Goal: Transaction & Acquisition: Purchase product/service

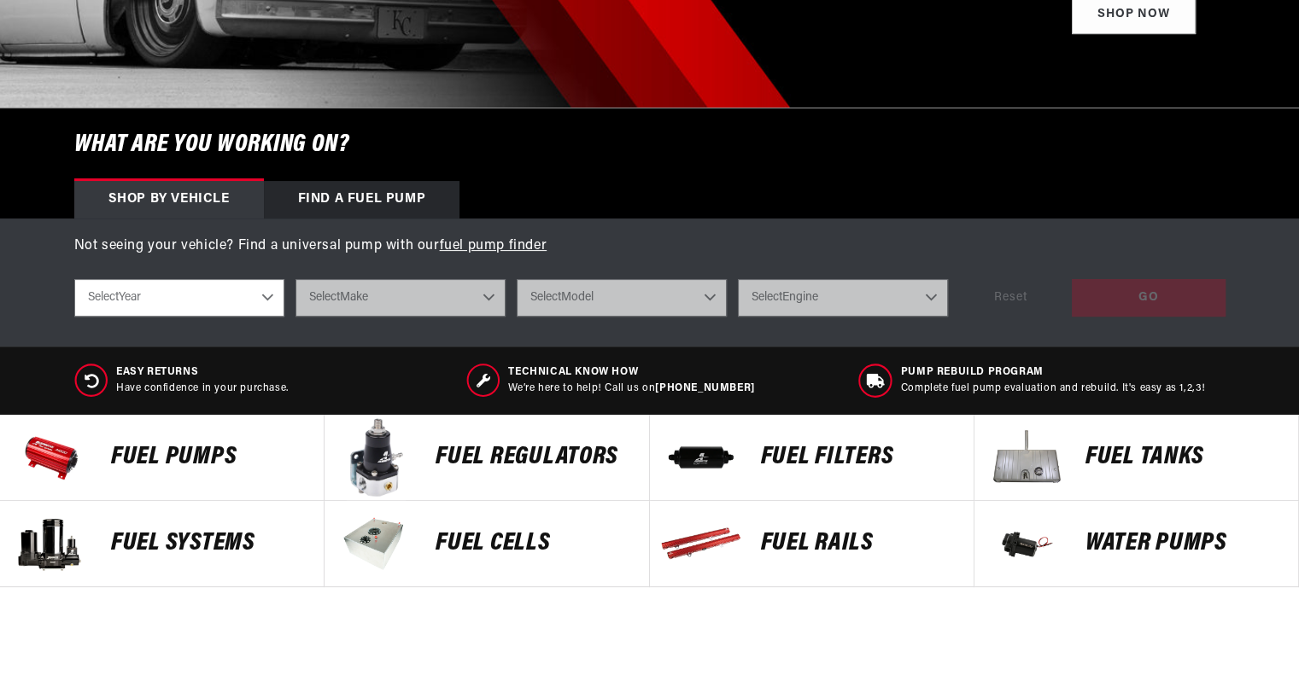
click at [546, 449] on p "FUEL REGULATORS" at bounding box center [533, 458] width 196 height 26
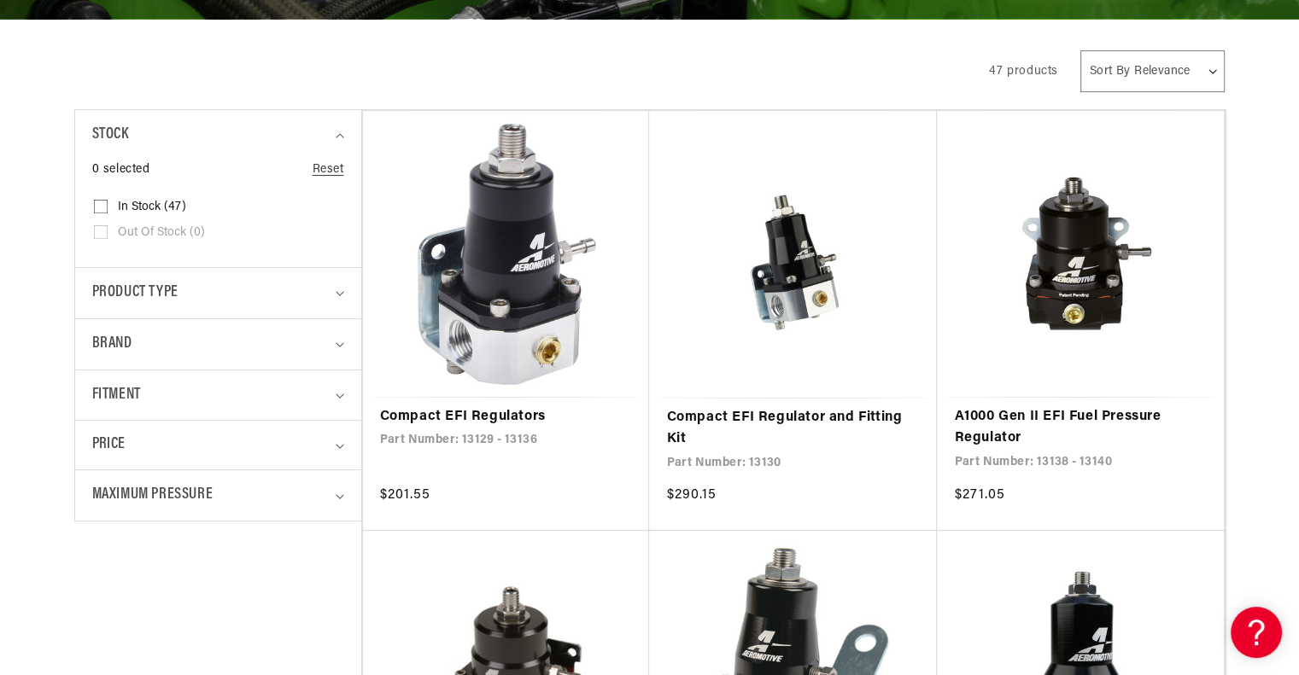
scroll to position [342, 0]
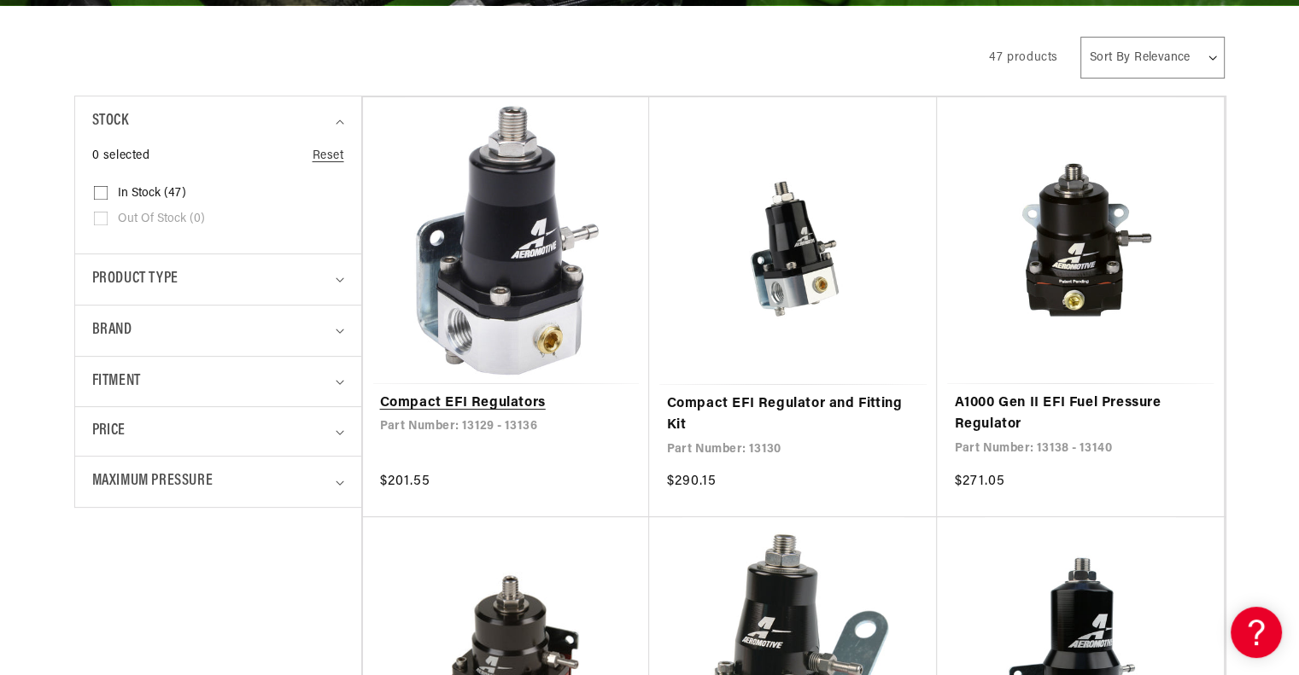
click at [428, 395] on link "Compact EFI Regulators" at bounding box center [506, 404] width 253 height 22
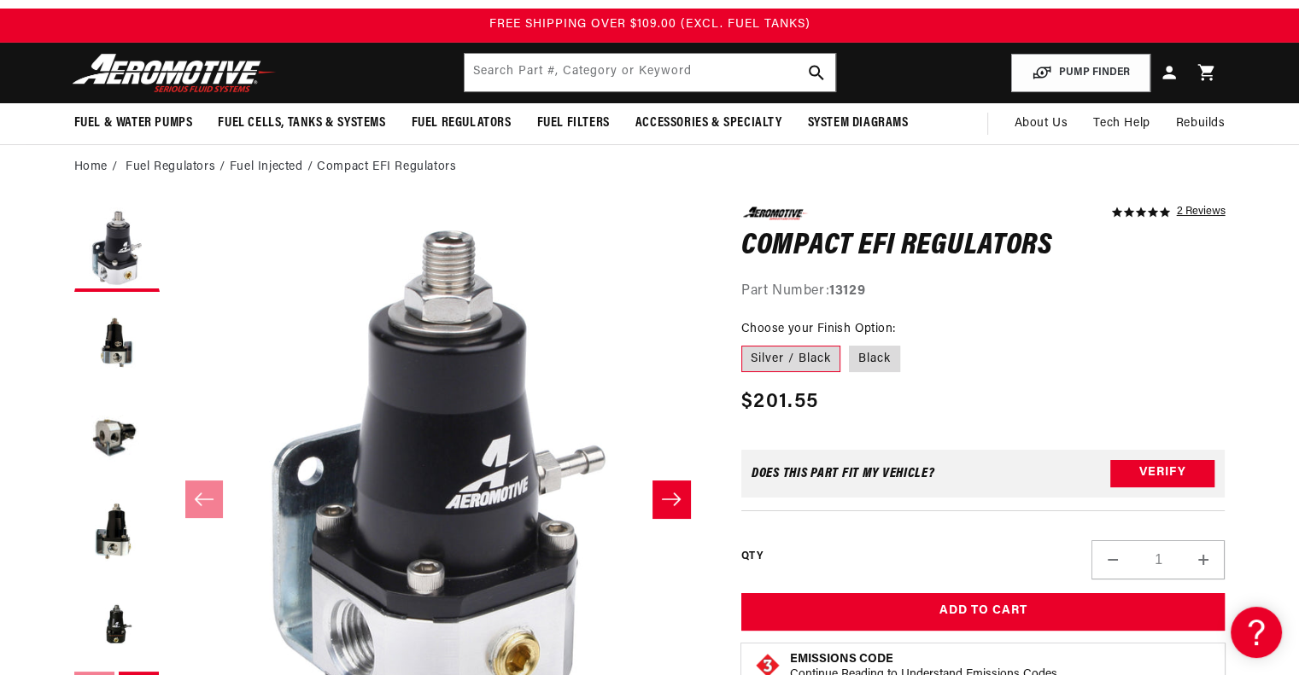
scroll to position [85, 0]
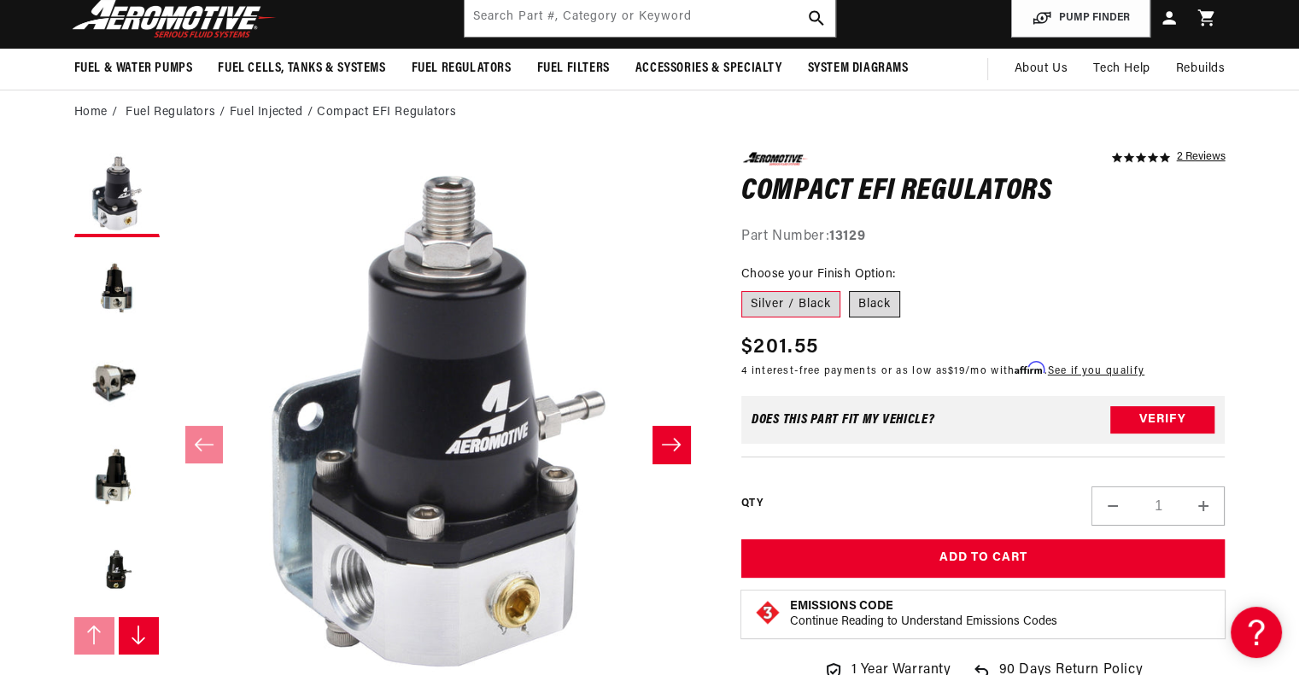
click at [882, 302] on label "Black" at bounding box center [874, 304] width 51 height 27
click at [850, 289] on input "Black" at bounding box center [849, 288] width 1 height 1
radio input "true"
click at [786, 303] on label "Silver / Black" at bounding box center [790, 304] width 99 height 27
click at [746, 289] on input "Silver / Black" at bounding box center [745, 288] width 1 height 1
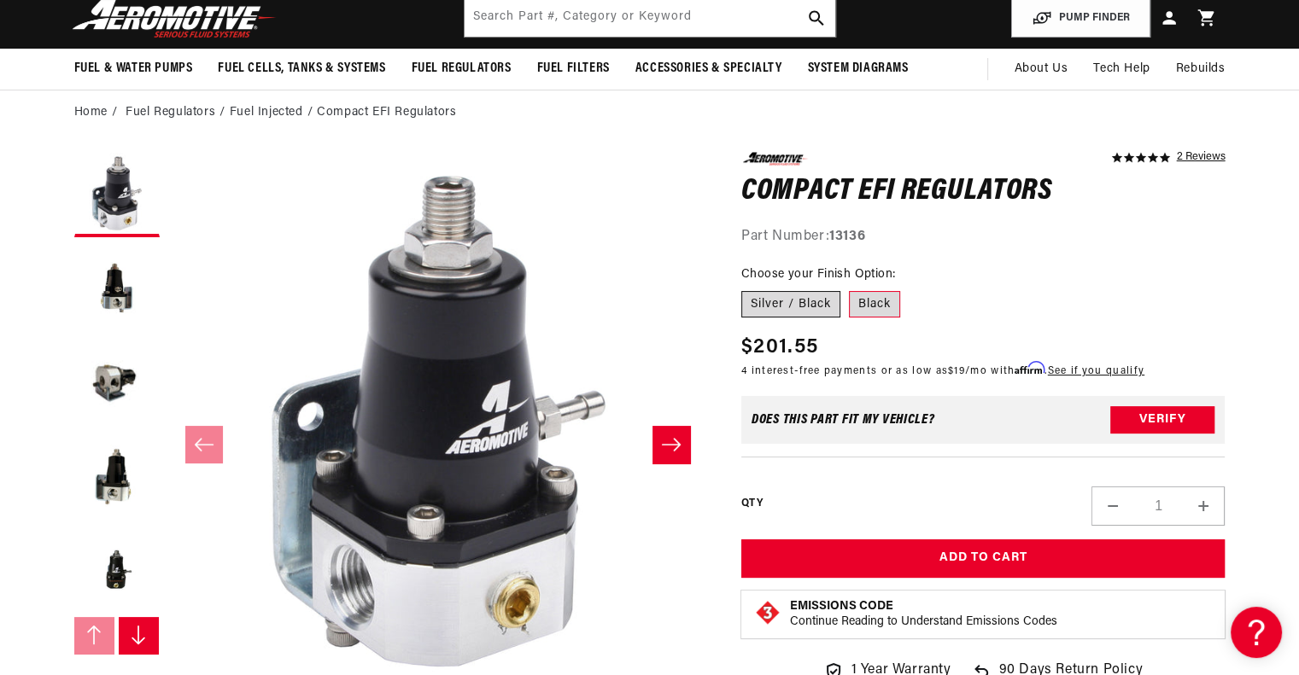
radio input "true"
click at [881, 303] on label "Black" at bounding box center [874, 304] width 51 height 27
click at [850, 289] on input "Black" at bounding box center [849, 288] width 1 height 1
radio input "true"
click at [786, 302] on label "Silver / Black" at bounding box center [790, 304] width 99 height 27
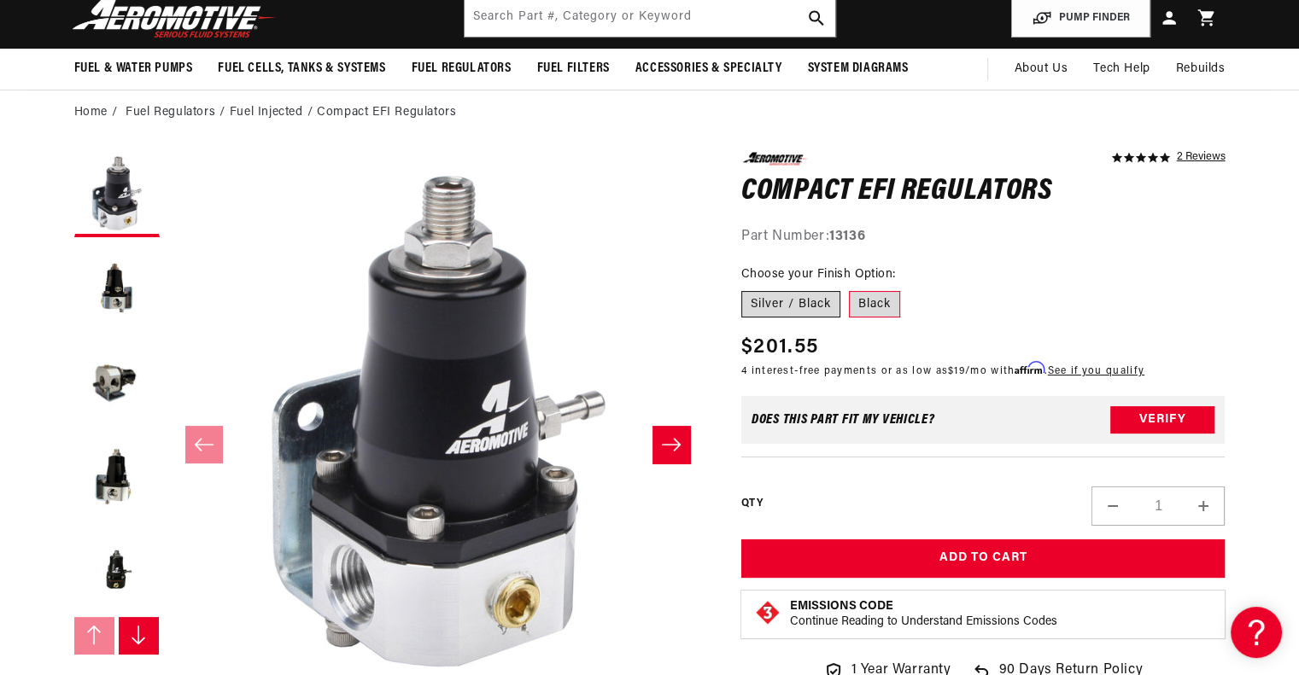
click at [746, 289] on input "Silver / Black" at bounding box center [745, 288] width 1 height 1
radio input "true"
